Goal: Information Seeking & Learning: Learn about a topic

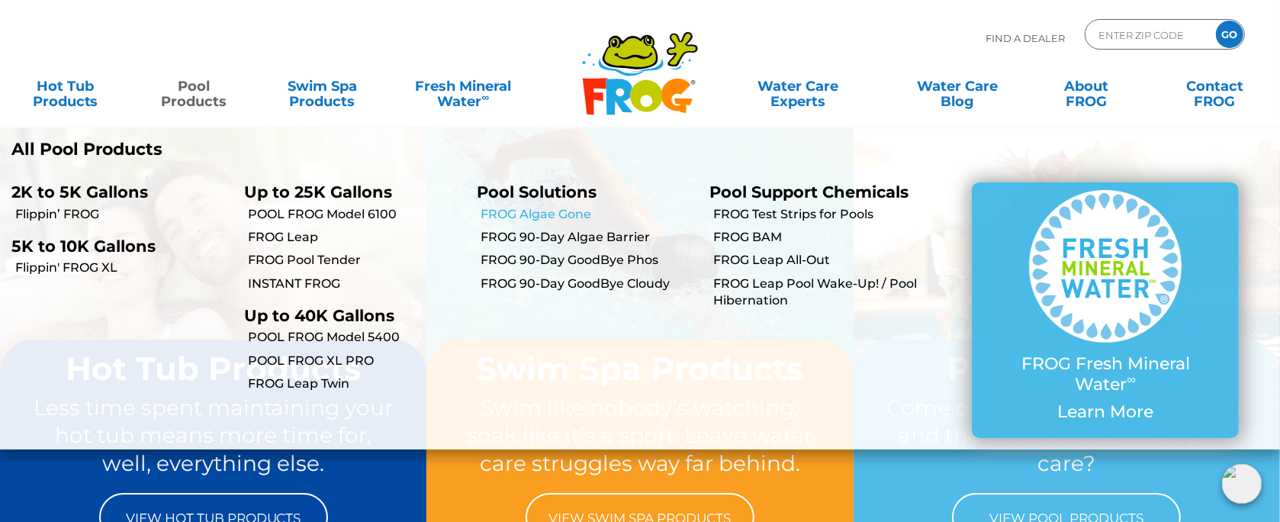
click at [584, 213] on link "FROG Algae Gone" at bounding box center [588, 214] width 217 height 17
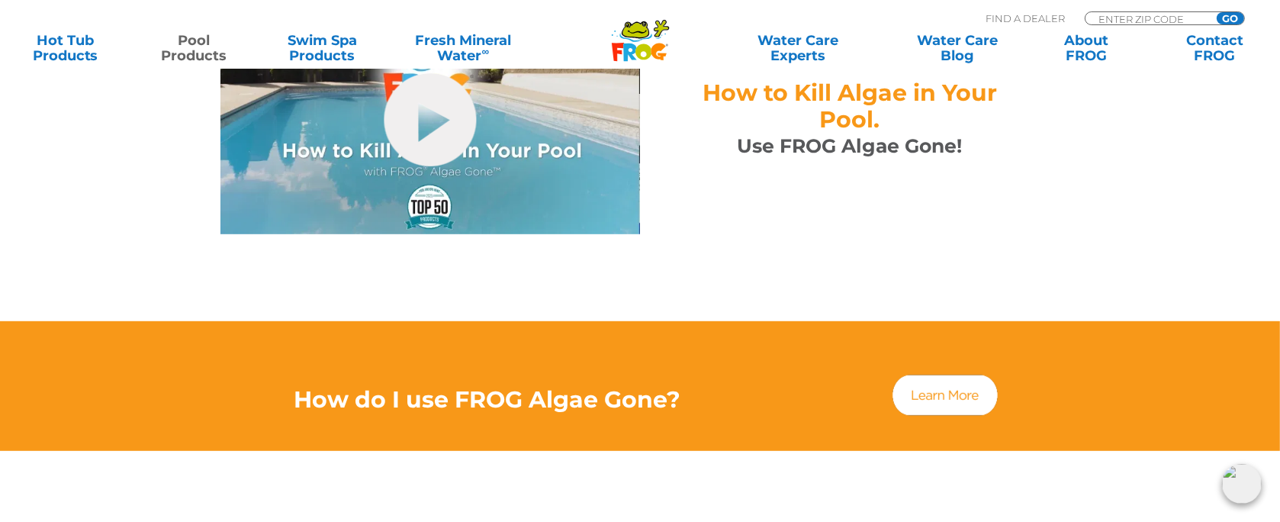
scroll to position [763, 0]
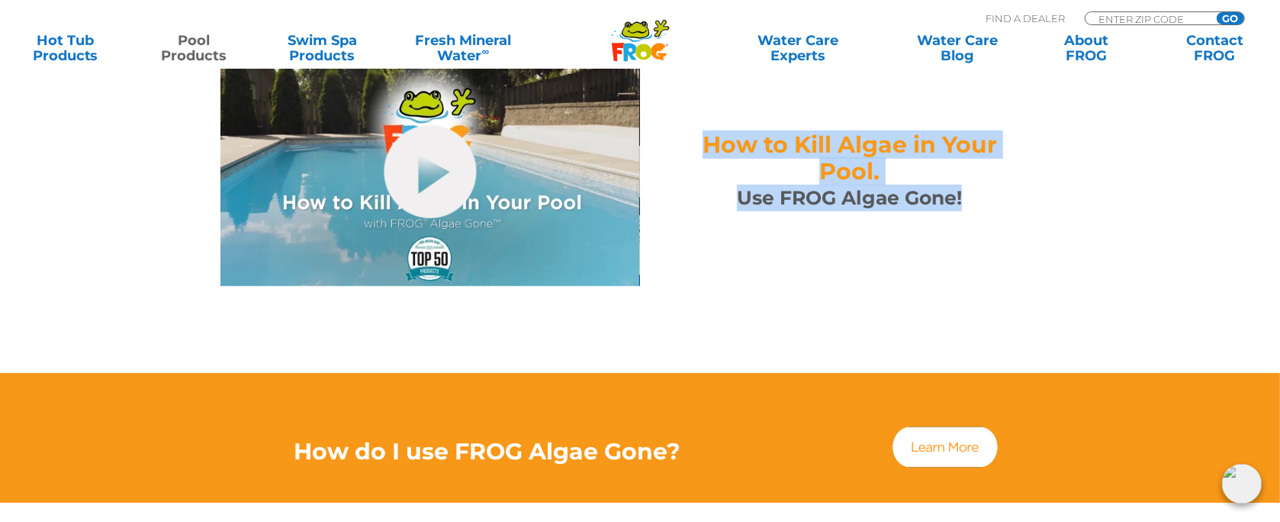
drag, startPoint x: 1007, startPoint y: 169, endPoint x: 673, endPoint y: 120, distance: 336.8
click at [673, 131] on div "How to Kill Algae in Your Pool. Use FROG Algae Gone!" at bounding box center [849, 171] width 419 height 80
click at [1097, 226] on div "hide-me How to Kill Algae in Your Pool. Use FROG Algae Gone!" at bounding box center [639, 183] width 915 height 331
drag, startPoint x: 1013, startPoint y: 188, endPoint x: 734, endPoint y: 118, distance: 287.6
click at [699, 131] on div "How to Kill Algae in Your Pool. Use FROG Algae Gone!" at bounding box center [849, 171] width 343 height 80
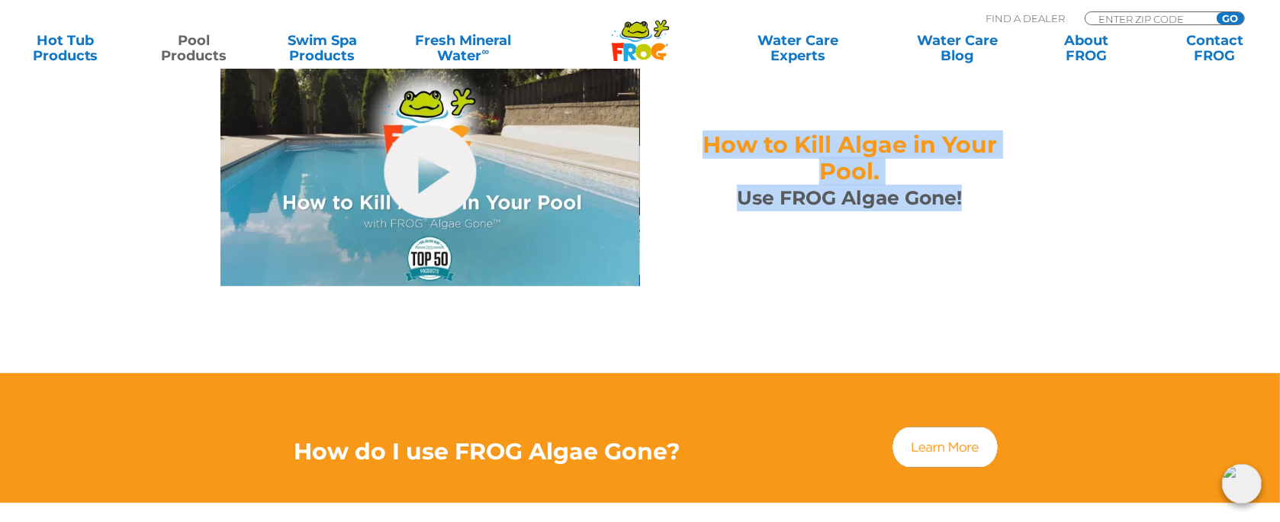
click at [1104, 173] on section "hide-me How to Kill Algae in Your Pool. Use FROG Algae Gone!" at bounding box center [640, 195] width 1280 height 355
drag, startPoint x: 1015, startPoint y: 175, endPoint x: 696, endPoint y: 127, distance: 322.4
click at [696, 131] on div "How to Kill Algae in Your Pool. Use FROG Algae Gone!" at bounding box center [849, 171] width 343 height 80
click at [1062, 170] on div "hide-me How to Kill Algae in Your Pool. Use FROG Algae Gone!" at bounding box center [639, 183] width 915 height 331
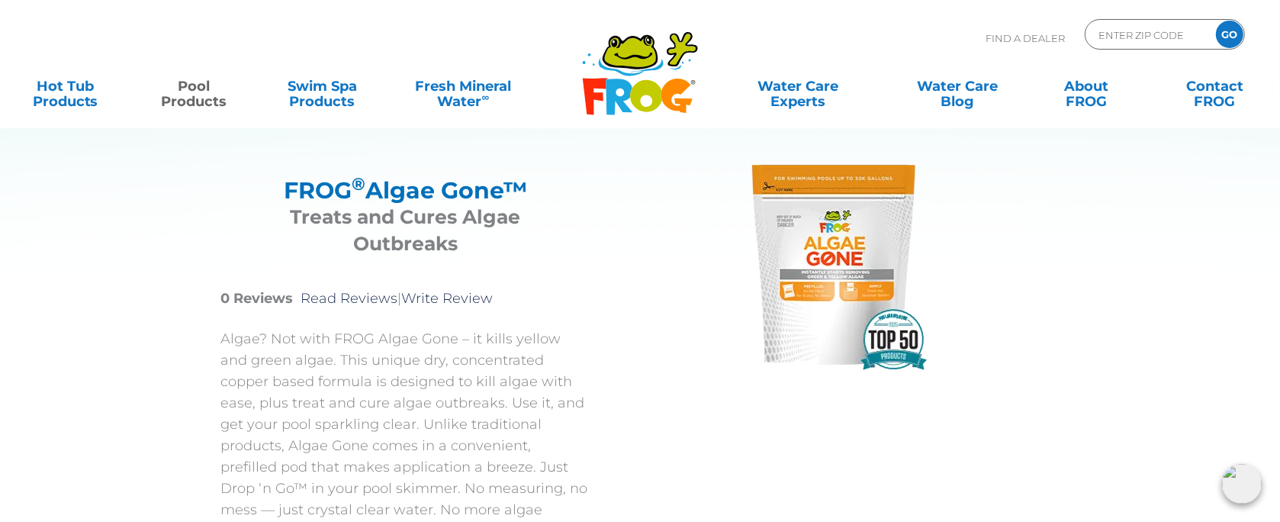
scroll to position [0, 0]
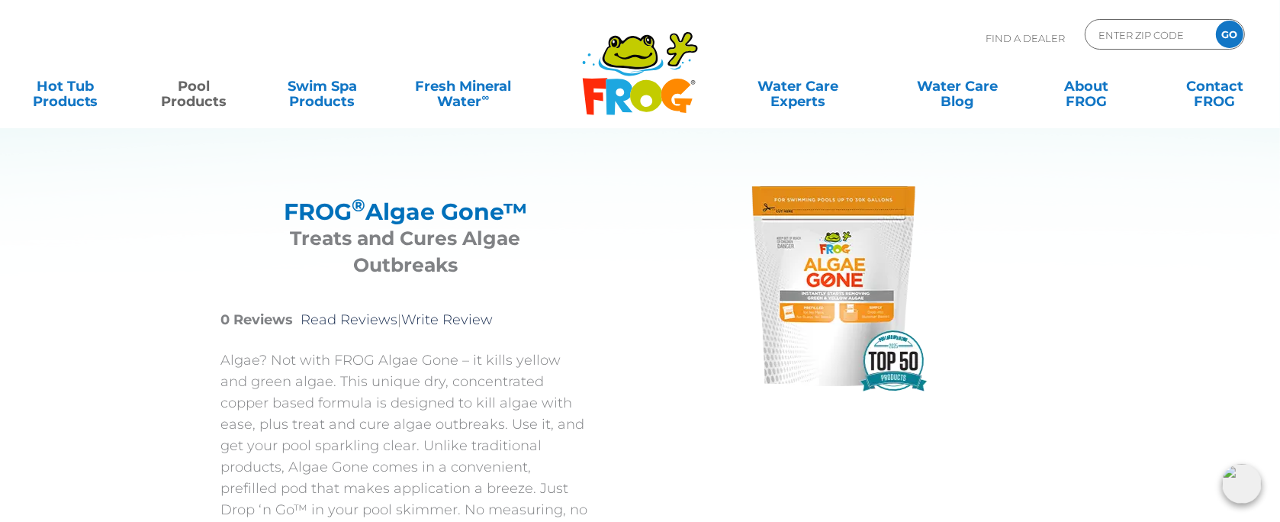
drag, startPoint x: 612, startPoint y: 217, endPoint x: 212, endPoint y: 202, distance: 399.9
click at [212, 202] on div "FROG ® Algae Gone™ FROG ® Algae Gone™ Treats and Cures Algae Outbreaks 0 Review…" at bounding box center [628, 437] width 892 height 685
click at [803, 283] on img at bounding box center [832, 286] width 229 height 229
